Goal: Information Seeking & Learning: Learn about a topic

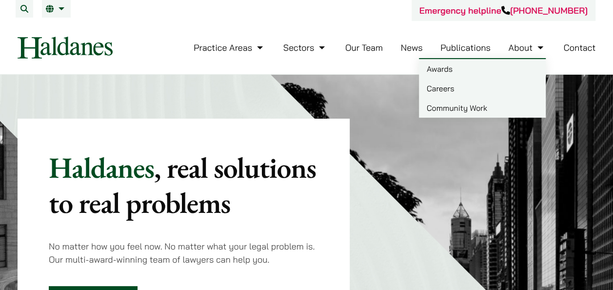
click at [521, 43] on link "About" at bounding box center [526, 47] width 37 height 11
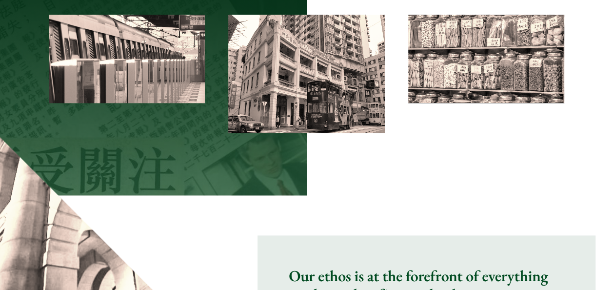
scroll to position [297, 0]
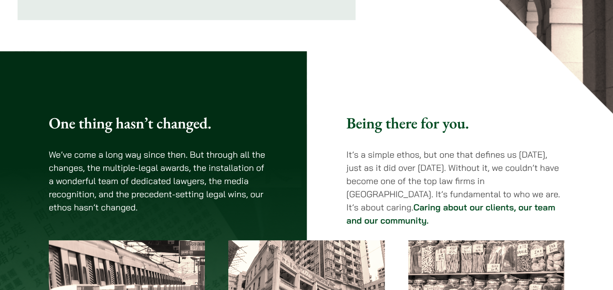
click at [154, 160] on p "We’ve come a long way since then. But through all the changes, the multiple-leg…" at bounding box center [158, 181] width 218 height 66
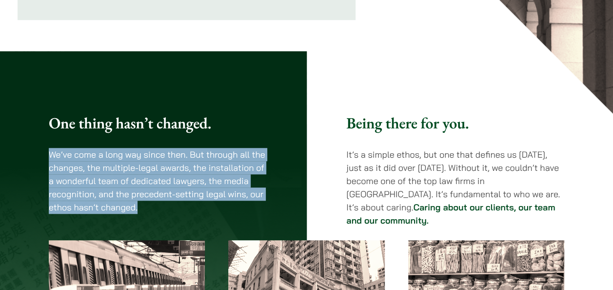
click at [154, 160] on p "We’ve come a long way since then. But through all the changes, the multiple-leg…" at bounding box center [158, 181] width 218 height 66
copy div "We’ve come a long way since then. But through all the changes, the multiple-leg…"
